Goal: Task Accomplishment & Management: Complete application form

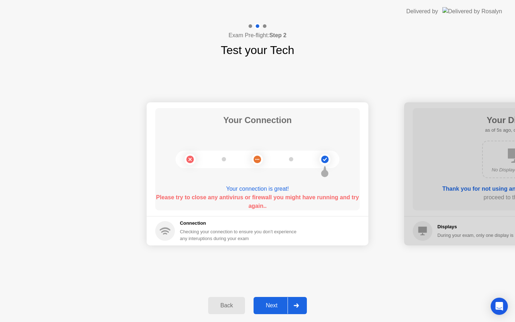
click at [274, 304] on div "Next" at bounding box center [272, 305] width 32 height 6
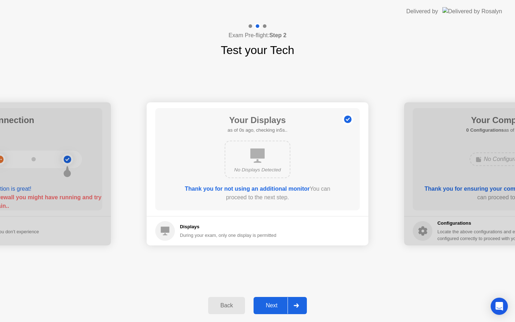
click at [274, 304] on div "Next" at bounding box center [272, 305] width 32 height 6
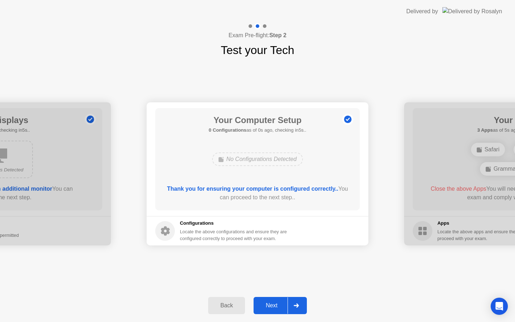
click at [274, 304] on div "Next" at bounding box center [272, 305] width 32 height 6
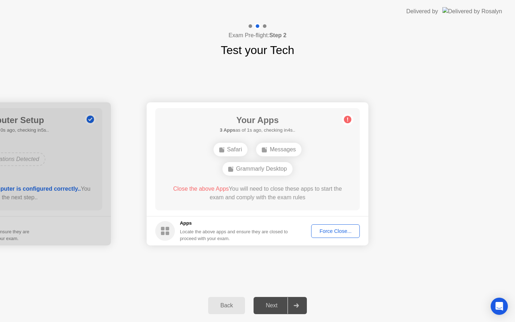
click at [346, 228] on div "Force Close..." at bounding box center [336, 231] width 44 height 6
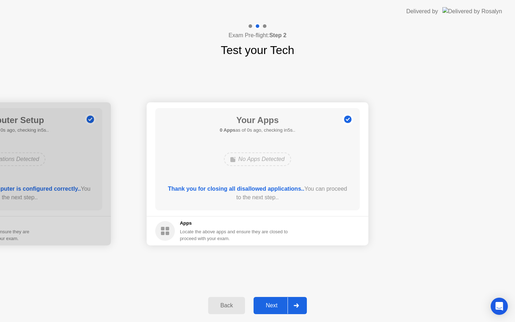
click at [273, 302] on div "Next" at bounding box center [272, 305] width 32 height 6
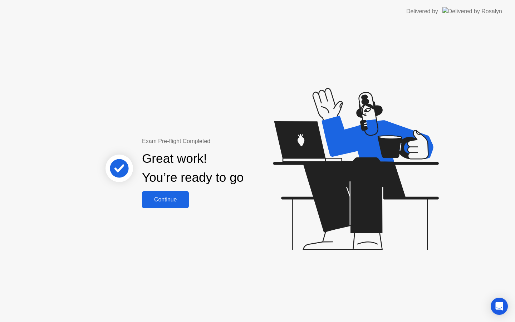
click at [180, 197] on div "Continue" at bounding box center [165, 199] width 43 height 6
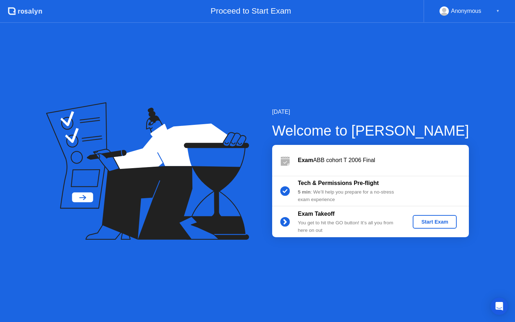
click at [442, 221] on div "Start Exam" at bounding box center [434, 222] width 38 height 6
